Goal: Information Seeking & Learning: Find specific fact

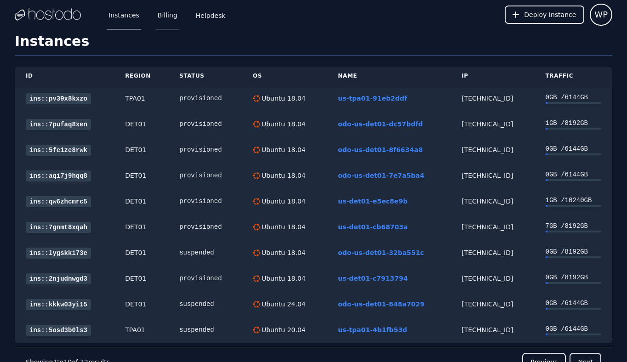
click at [164, 12] on link "Billing" at bounding box center [167, 15] width 23 height 30
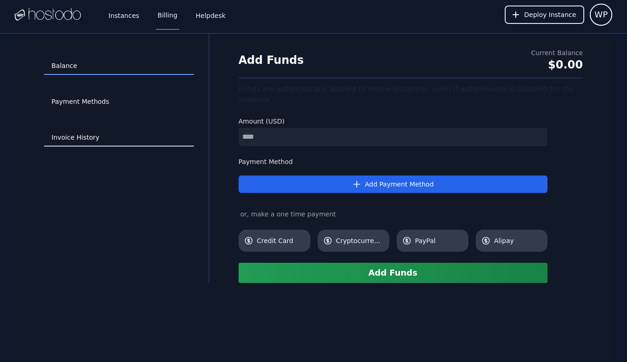
click at [92, 134] on link "Invoice History" at bounding box center [119, 137] width 150 height 17
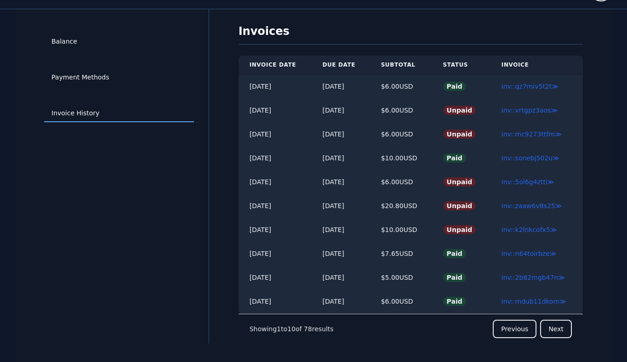
scroll to position [25, 0]
click at [558, 332] on button "Next" at bounding box center [556, 328] width 32 height 18
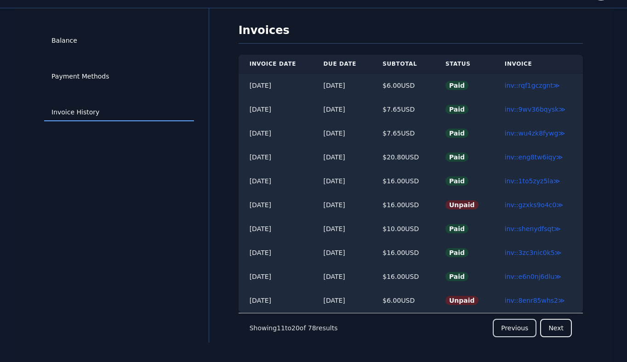
click at [517, 325] on button "Previous" at bounding box center [515, 328] width 44 height 18
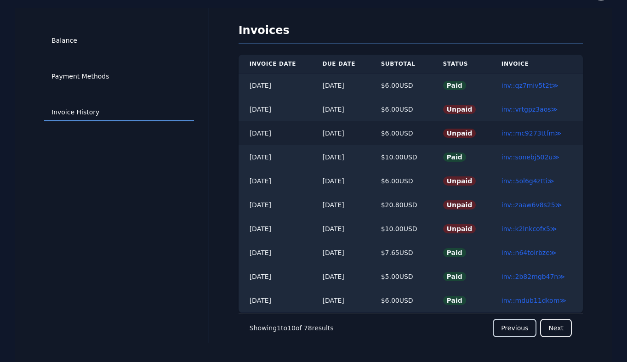
scroll to position [0, 0]
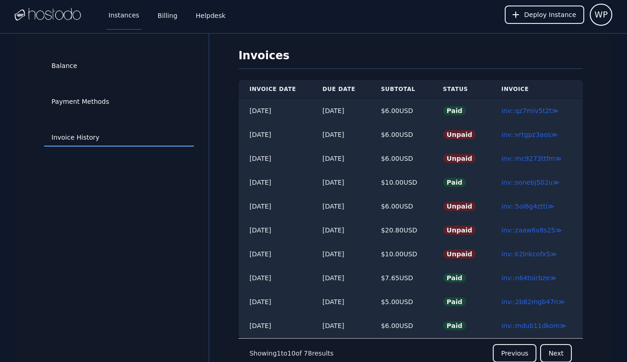
click at [126, 18] on link "Instances" at bounding box center [124, 15] width 34 height 30
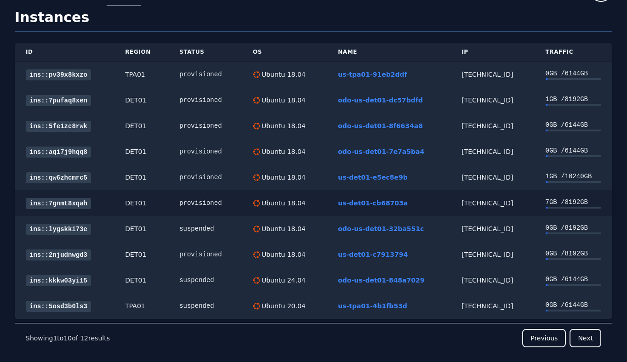
scroll to position [33, 0]
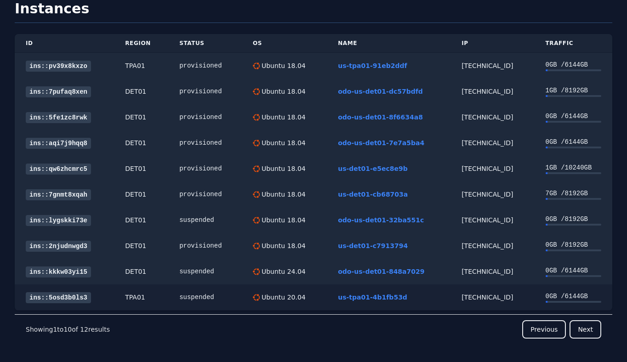
click at [488, 304] on td "[TECHNICAL_ID]" at bounding box center [493, 298] width 84 height 26
click at [488, 304] on td "158.51.125.244" at bounding box center [493, 298] width 84 height 26
click at [489, 299] on div "158.51.125.244" at bounding box center [493, 297] width 62 height 9
click at [484, 275] on div "66.187.7.165" at bounding box center [493, 271] width 62 height 9
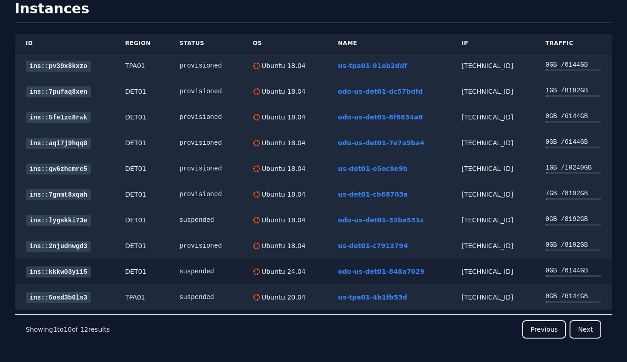
click at [484, 275] on div "66.187.7.165" at bounding box center [493, 271] width 62 height 9
copy div "66.187.7.165"
click at [478, 250] on div "66.187.7.51" at bounding box center [493, 245] width 62 height 9
copy div "66.187.7.51"
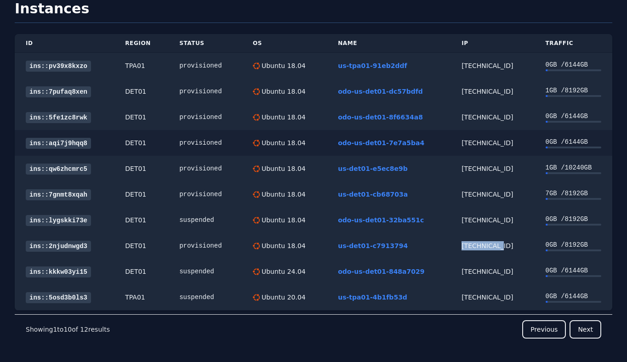
scroll to position [0, 0]
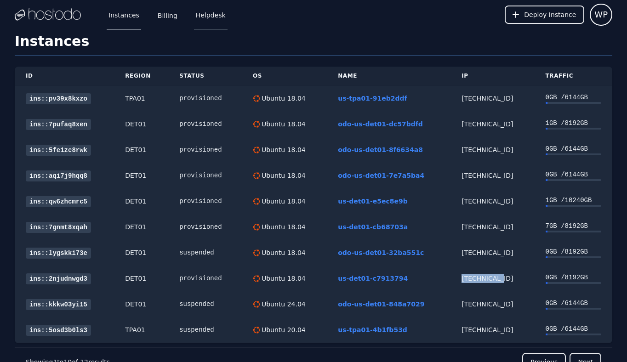
click at [211, 24] on link "Helpdesk" at bounding box center [211, 15] width 34 height 30
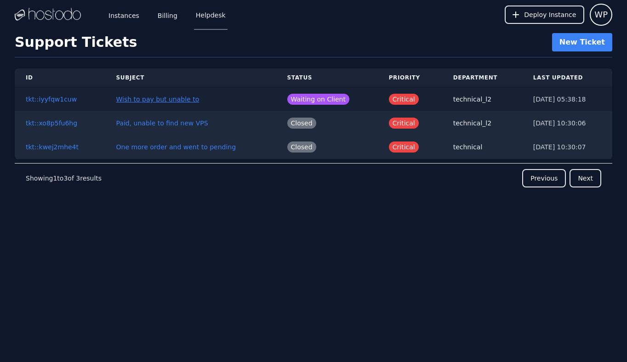
click at [164, 103] on link "Wish to pay but unable to" at bounding box center [157, 99] width 83 height 7
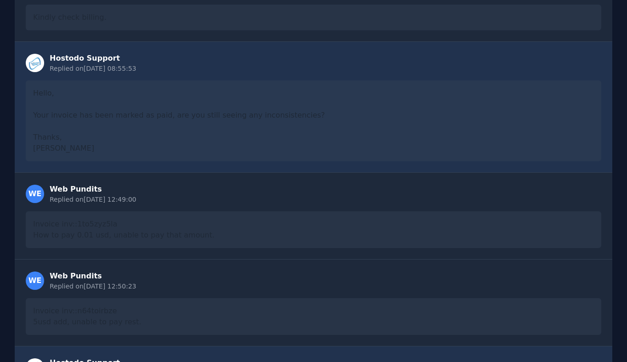
scroll to position [779, 0]
